Goal: Use online tool/utility

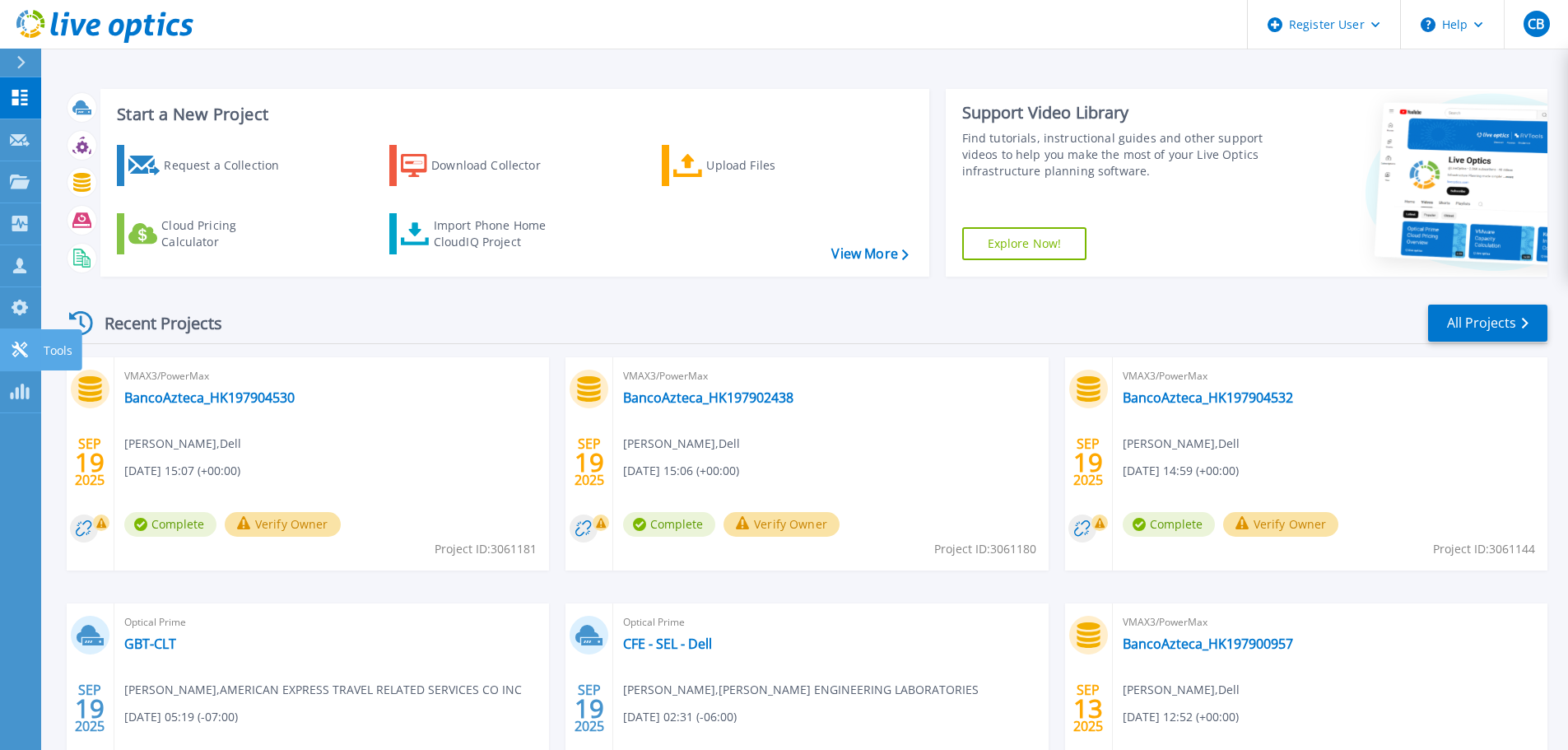
click at [16, 354] on icon at bounding box center [19, 349] width 20 height 15
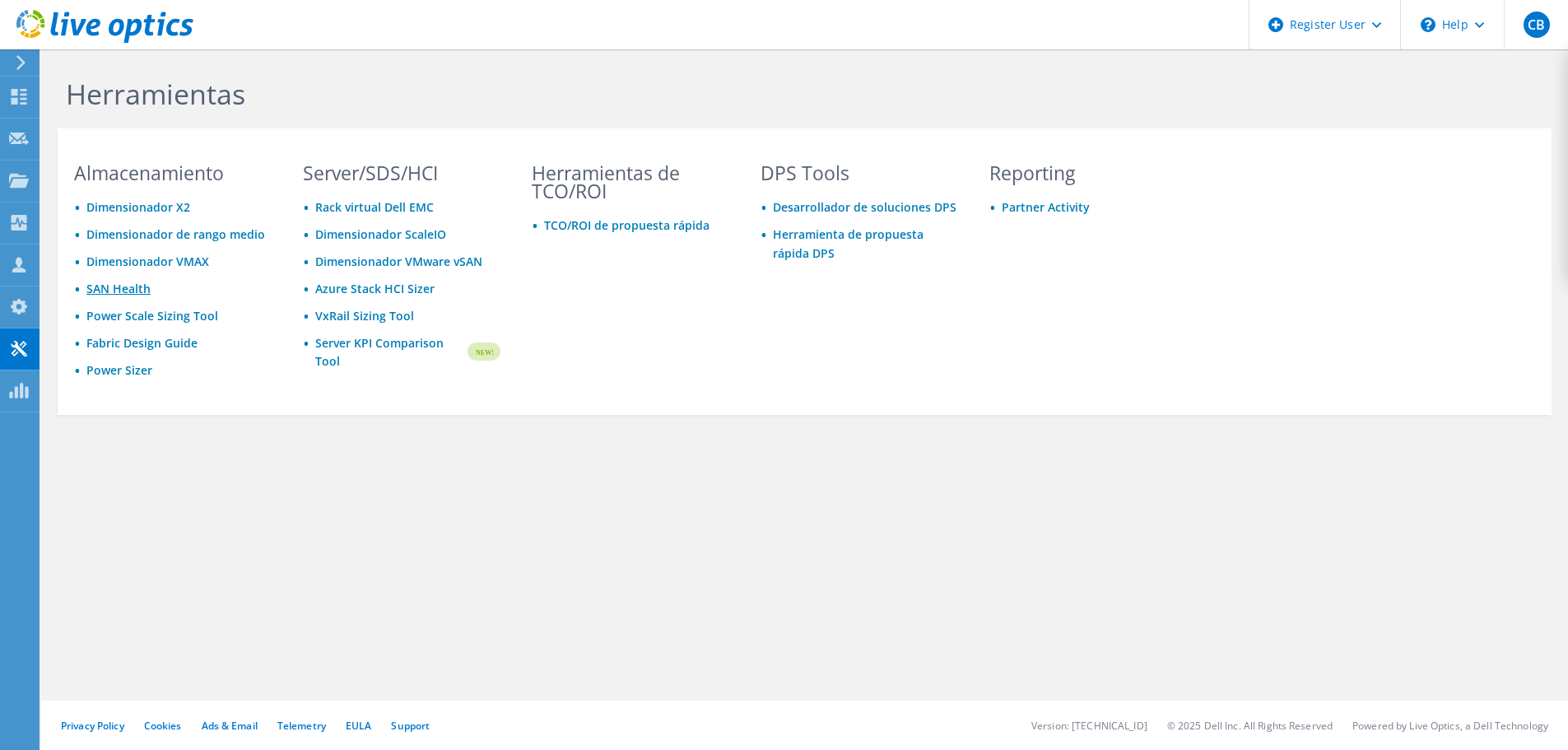
click at [134, 291] on link "SAN Health" at bounding box center [119, 288] width 64 height 15
